Goal: Task Accomplishment & Management: Manage account settings

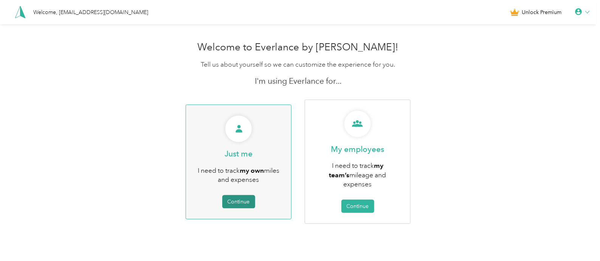
click at [234, 197] on button "Continue" at bounding box center [238, 201] width 33 height 13
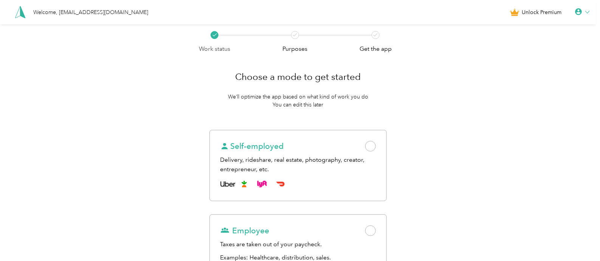
click at [585, 19] on div "Welcome, [EMAIL_ADDRESS][DOMAIN_NAME] Unlock Premium" at bounding box center [298, 12] width 596 height 24
click at [582, 13] on icon at bounding box center [578, 11] width 7 height 7
click at [447, 20] on div "Welcome, [EMAIL_ADDRESS][DOMAIN_NAME] Unlock Premium" at bounding box center [298, 12] width 596 height 24
click at [76, 12] on div "Welcome, [EMAIL_ADDRESS][DOMAIN_NAME]" at bounding box center [91, 12] width 115 height 8
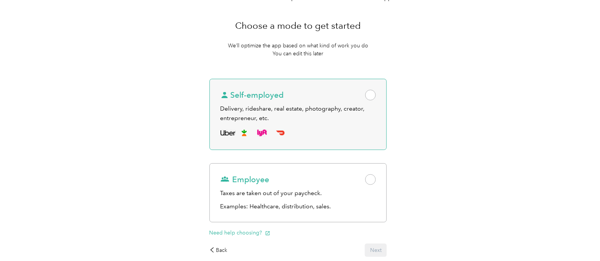
scroll to position [94, 0]
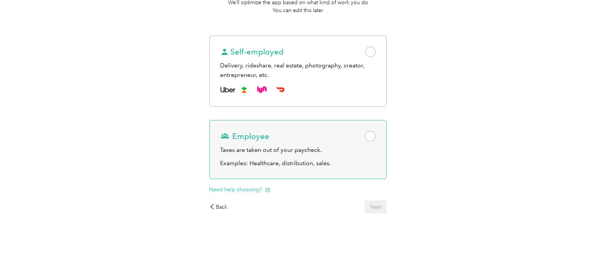
click at [372, 159] on p "Examples: Healthcare, distribution, sales." at bounding box center [298, 162] width 156 height 9
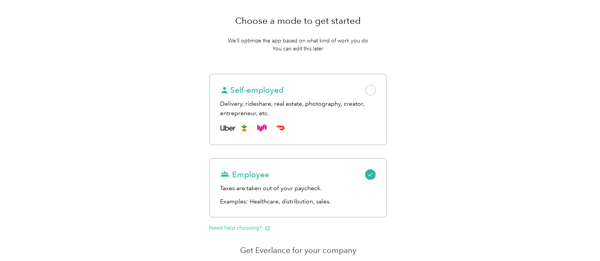
scroll to position [0, 0]
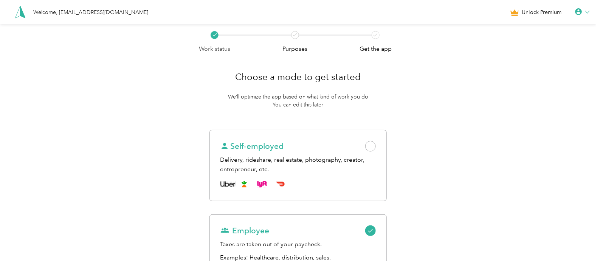
click at [580, 14] on icon at bounding box center [579, 12] width 8 height 8
click at [551, 57] on div "Logout" at bounding box center [557, 58] width 85 height 16
